Goal: Task Accomplishment & Management: Manage account settings

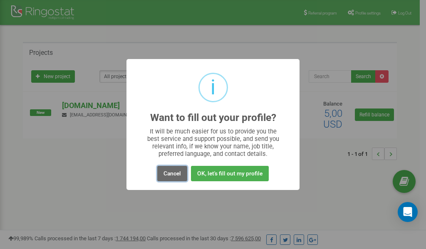
click at [174, 171] on button "Cancel" at bounding box center [172, 173] width 30 height 15
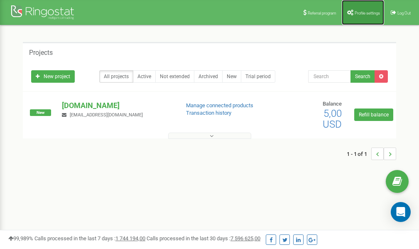
click at [360, 12] on span "Profile settings" at bounding box center [367, 13] width 25 height 5
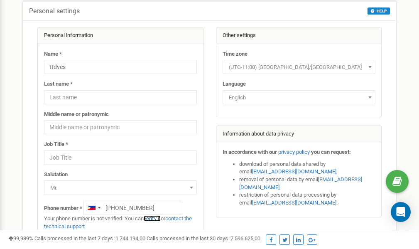
click at [158, 219] on link "verify it" at bounding box center [152, 218] width 17 height 6
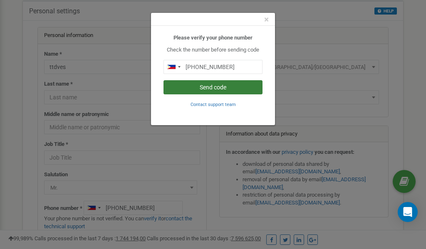
click at [212, 88] on button "Send code" at bounding box center [212, 87] width 99 height 14
